Goal: Navigation & Orientation: Find specific page/section

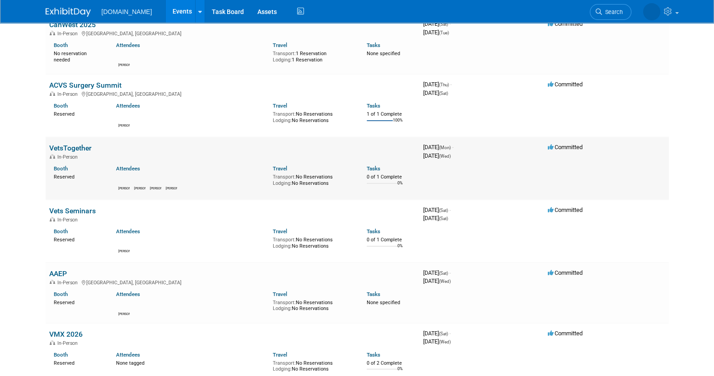
click at [73, 148] on link "VetsTogether" at bounding box center [70, 148] width 42 height 9
click at [75, 211] on link "Vets Seminars" at bounding box center [72, 211] width 47 height 9
